Goal: Obtain resource: Obtain resource

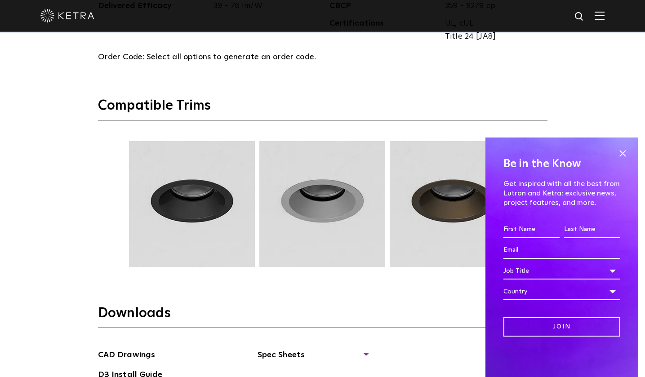
scroll to position [1236, 0]
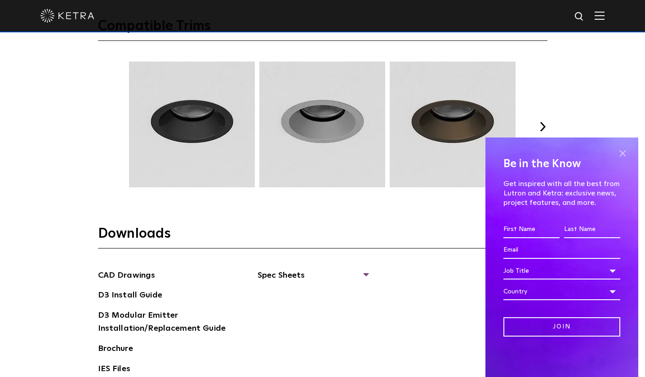
click at [620, 153] on span at bounding box center [622, 153] width 13 height 13
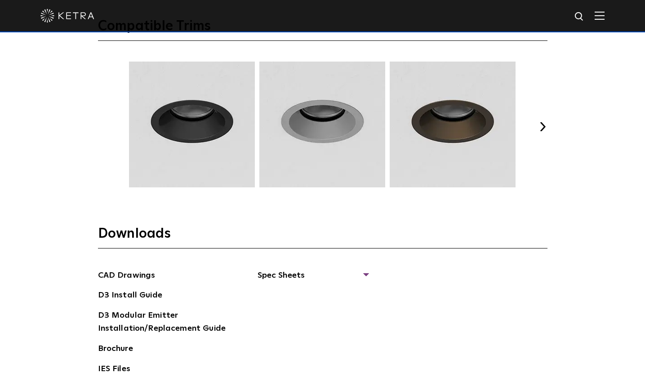
click at [542, 126] on button "Next" at bounding box center [542, 126] width 9 height 9
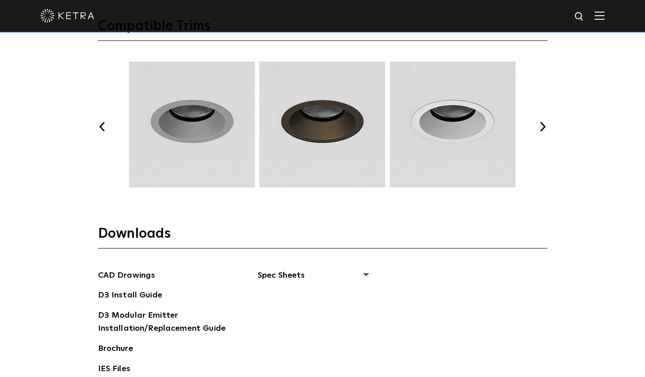
click at [542, 126] on button "Next" at bounding box center [542, 126] width 9 height 9
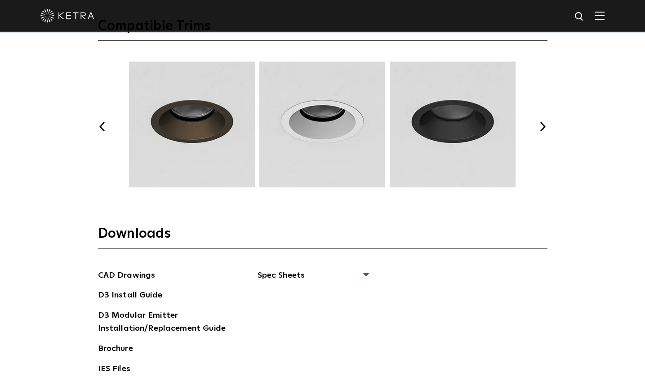
click at [542, 126] on button "Next" at bounding box center [542, 126] width 9 height 9
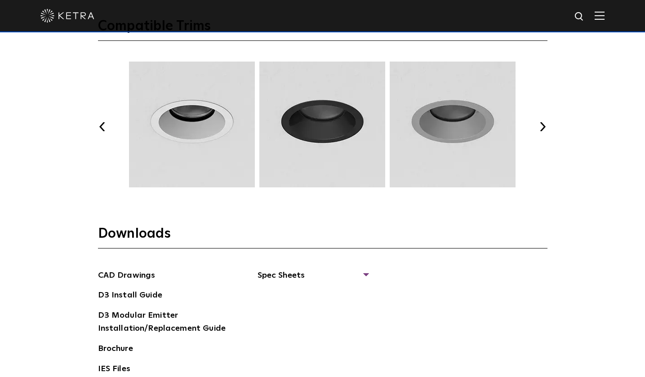
click at [542, 126] on button "Next" at bounding box center [542, 126] width 9 height 9
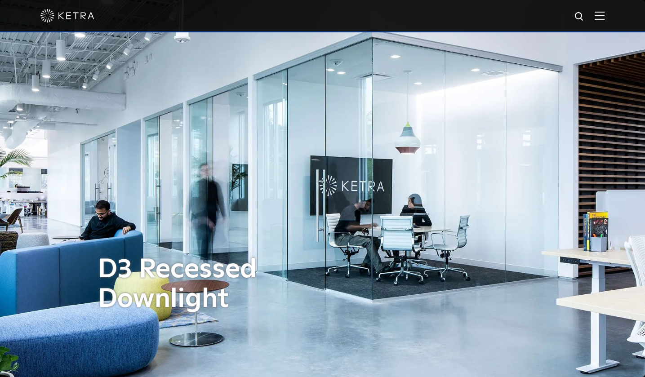
scroll to position [0, 0]
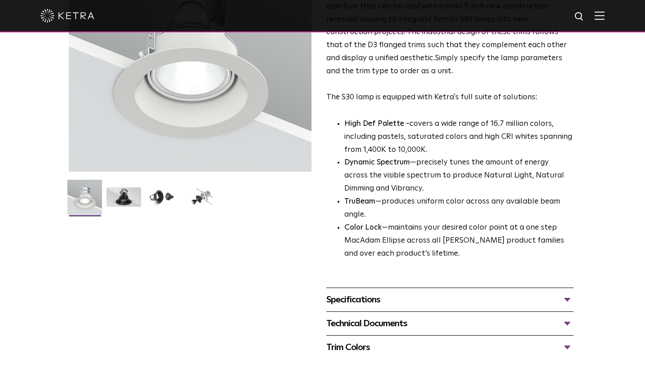
scroll to position [158, 0]
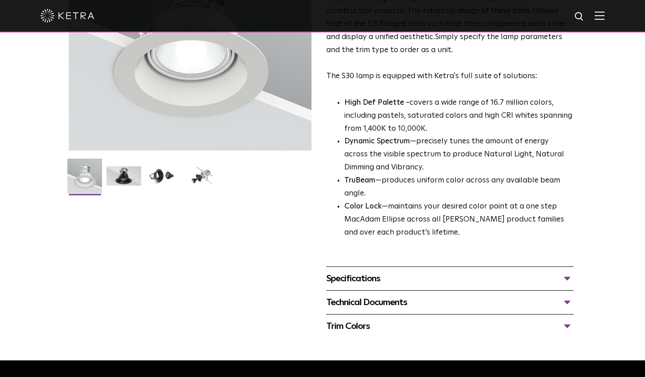
click at [360, 271] on div "Specifications" at bounding box center [450, 278] width 248 height 14
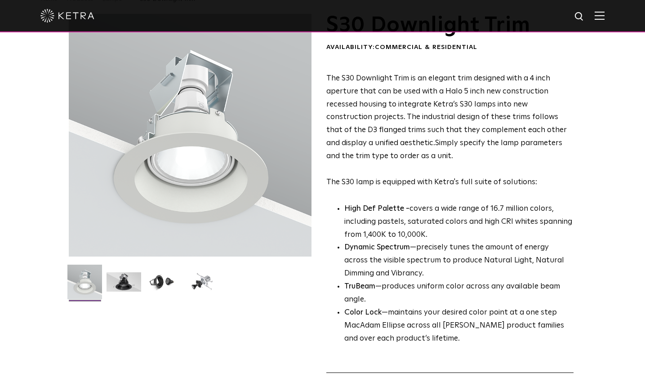
scroll to position [51, 0]
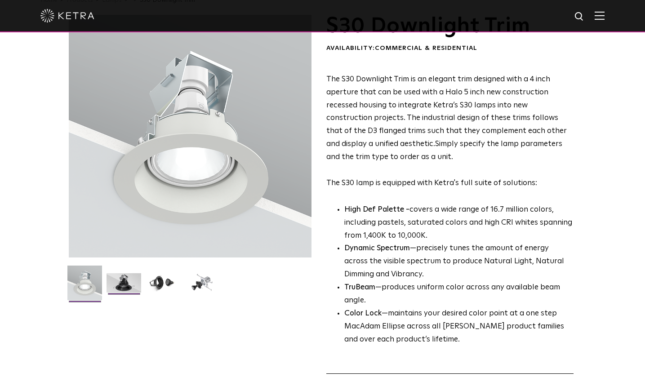
click at [132, 278] on img at bounding box center [124, 286] width 35 height 26
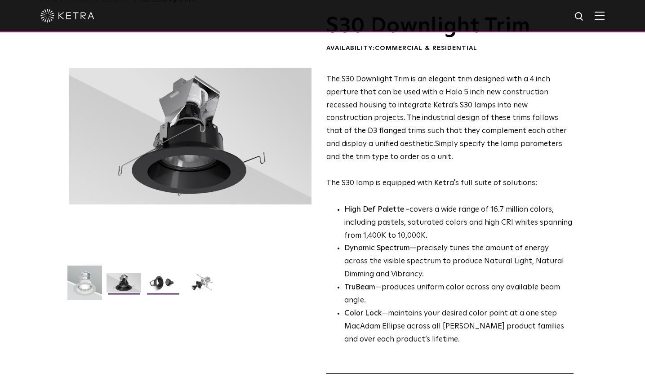
click at [153, 284] on img at bounding box center [163, 286] width 35 height 26
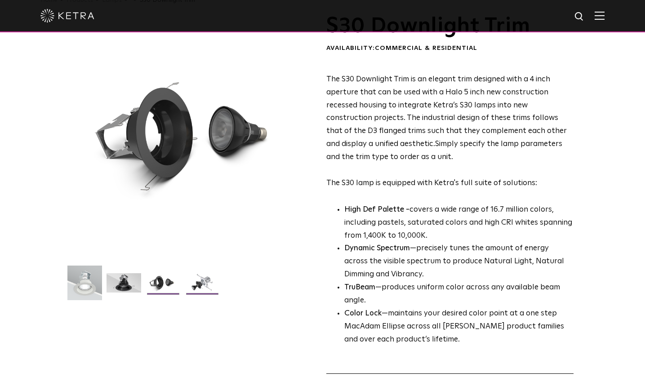
click at [187, 279] on img at bounding box center [202, 286] width 35 height 26
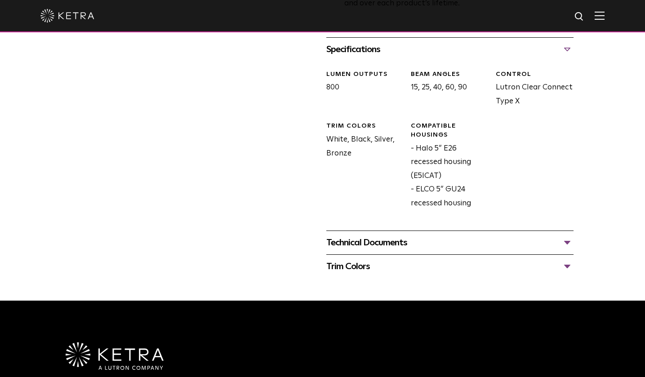
scroll to position [388, 0]
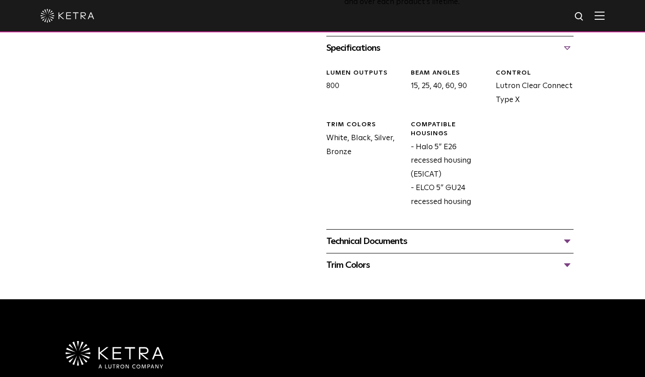
click at [370, 234] on div "Technical Documents" at bounding box center [450, 241] width 248 height 14
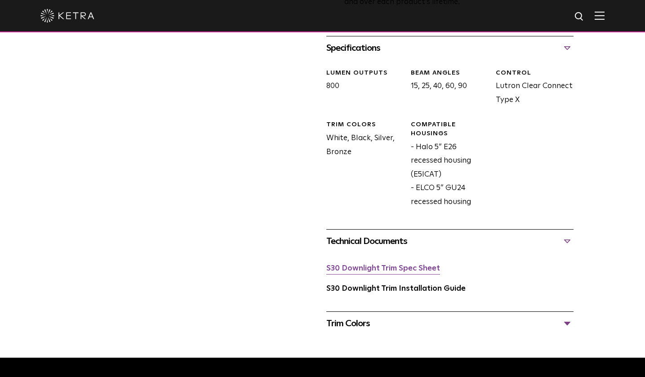
click at [410, 265] on link "S30 Downlight Trim Spec Sheet" at bounding box center [383, 269] width 114 height 8
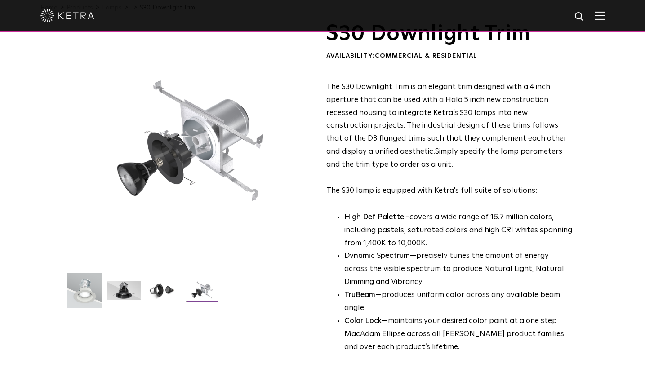
scroll to position [59, 0]
